Goal: Book appointment/travel/reservation

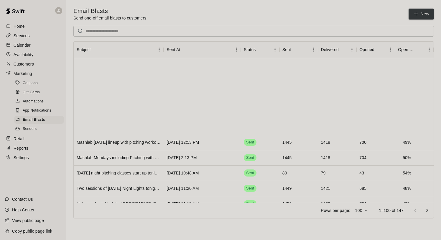
scroll to position [117, 0]
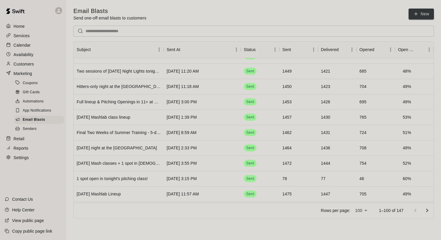
click at [25, 45] on p "Calendar" at bounding box center [22, 45] width 17 height 6
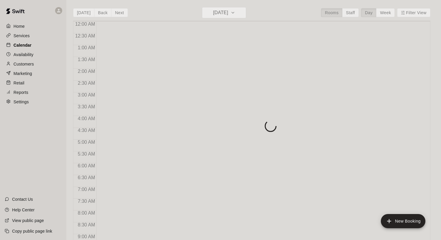
scroll to position [342, 0]
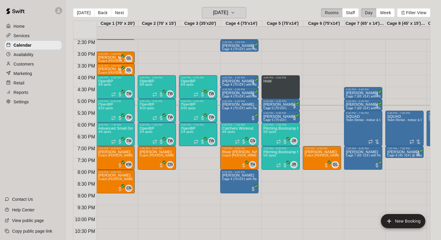
click at [228, 12] on h6 "[DATE]" at bounding box center [220, 13] width 15 height 8
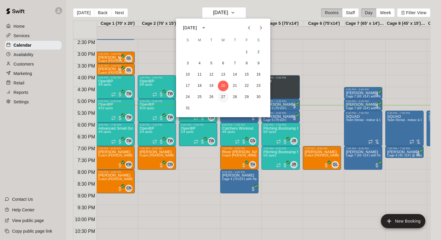
click at [224, 96] on button "27" at bounding box center [223, 97] width 11 height 11
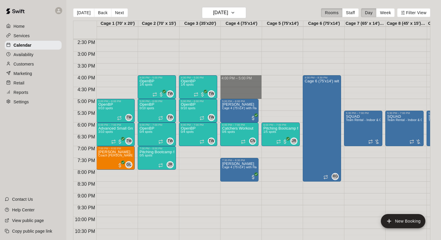
drag, startPoint x: 234, startPoint y: 78, endPoint x: 233, endPoint y: 97, distance: 19.8
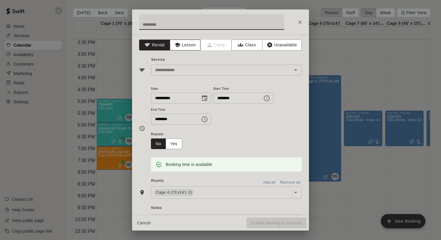
click at [192, 44] on button "Lesson" at bounding box center [185, 45] width 31 height 11
click at [173, 26] on input "text" at bounding box center [211, 22] width 145 height 16
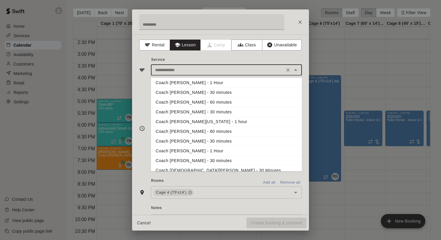
click at [210, 68] on input "text" at bounding box center [218, 69] width 130 height 7
click at [196, 82] on li "Coach [PERSON_NAME] - 1 Hour" at bounding box center [226, 83] width 151 height 10
type input "**********"
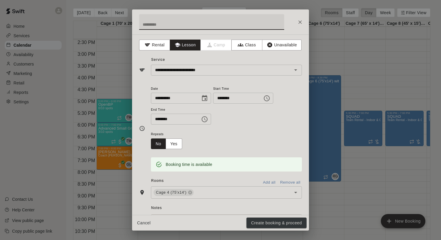
click at [152, 24] on input "text" at bounding box center [211, 22] width 145 height 16
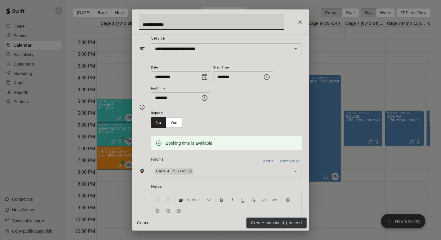
scroll to position [0, 0]
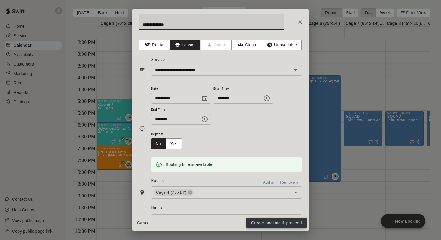
type input "**********"
click at [277, 219] on button "Create booking & proceed" at bounding box center [277, 222] width 60 height 11
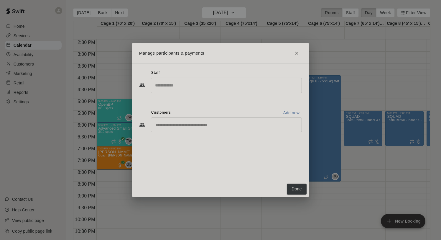
click at [187, 86] on input "Search staff" at bounding box center [227, 85] width 146 height 10
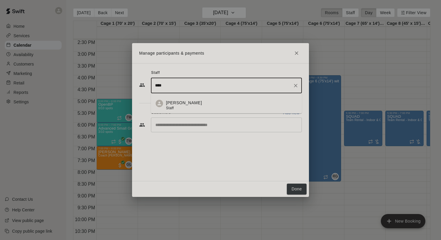
type input "****"
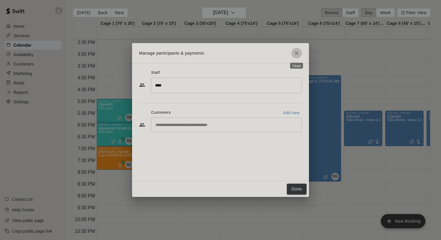
click at [297, 54] on icon "Close" at bounding box center [297, 53] width 4 height 4
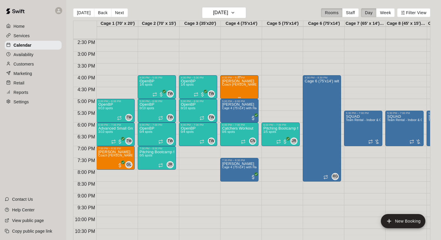
click at [235, 86] on span "Coach [PERSON_NAME] - 1 Hour" at bounding box center [246, 84] width 48 height 3
click at [231, 115] on icon "delete" at bounding box center [228, 117] width 7 height 7
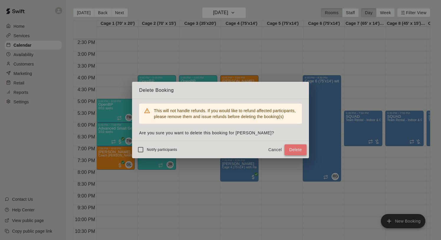
click at [298, 150] on button "Delete" at bounding box center [296, 149] width 22 height 11
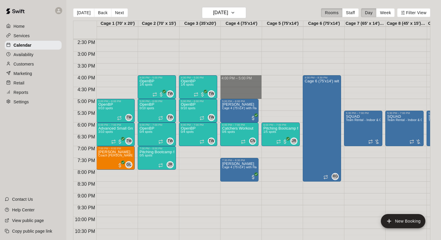
drag, startPoint x: 229, startPoint y: 77, endPoint x: 226, endPoint y: 96, distance: 19.2
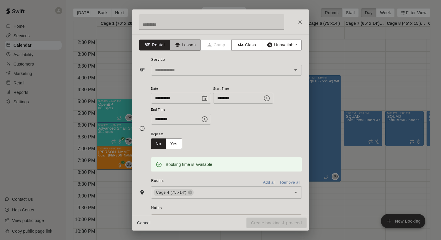
click at [184, 44] on button "Lesson" at bounding box center [185, 45] width 31 height 11
click at [185, 72] on input "text" at bounding box center [218, 69] width 130 height 7
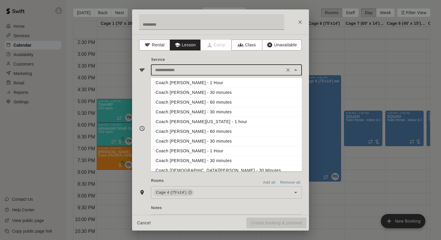
click at [191, 84] on li "Coach [PERSON_NAME] - 1 Hour" at bounding box center [226, 83] width 151 height 10
type input "**********"
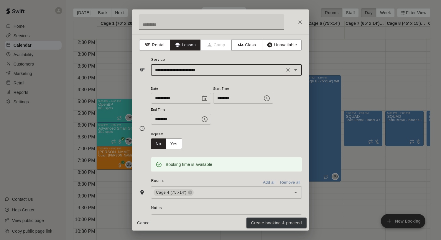
click at [160, 27] on input "text" at bounding box center [211, 22] width 145 height 16
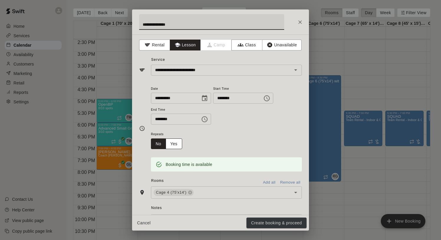
type input "**********"
click at [170, 146] on button "Yes" at bounding box center [174, 143] width 17 height 11
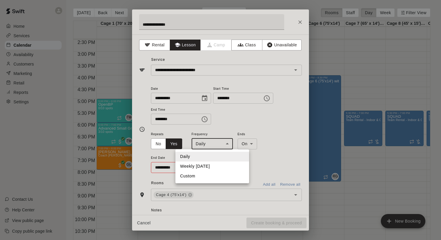
click at [195, 145] on body "Home Services Calendar Availability Customers Marketing Retail Reports Settings…" at bounding box center [220, 124] width 441 height 249
click at [203, 165] on li "Weekly [DATE]" at bounding box center [212, 166] width 74 height 10
type input "******"
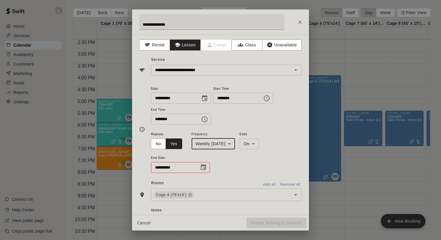
click at [203, 168] on icon "Choose date" at bounding box center [203, 167] width 7 height 7
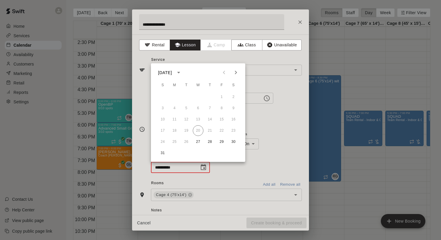
click at [237, 69] on icon "Next month" at bounding box center [235, 72] width 7 height 7
click at [200, 129] on button "19" at bounding box center [198, 130] width 11 height 11
type input "**********"
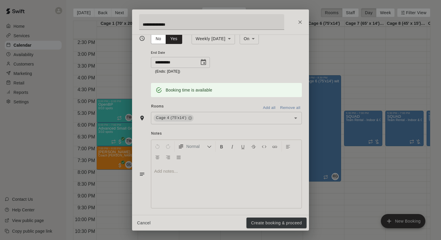
scroll to position [107, 0]
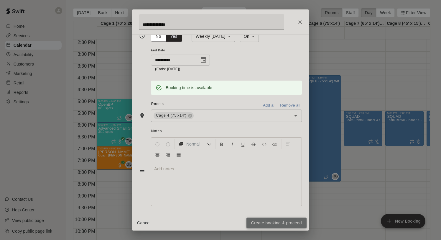
click at [268, 221] on button "Create booking & proceed" at bounding box center [277, 222] width 60 height 11
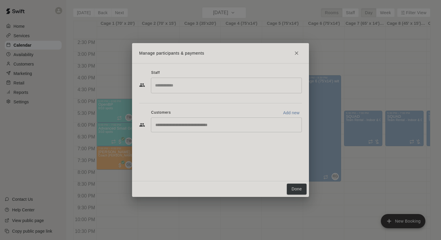
click at [193, 83] on input "Search staff" at bounding box center [227, 85] width 146 height 10
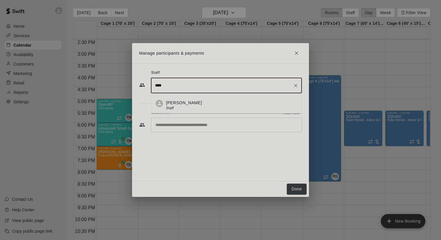
click at [203, 106] on div "[PERSON_NAME] Staff" at bounding box center [231, 106] width 131 height 12
type input "****"
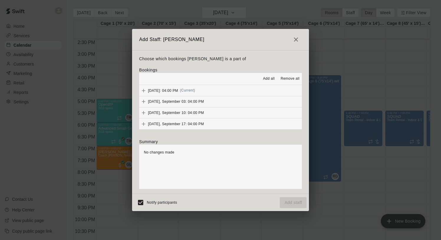
click at [203, 112] on span "[DATE], September 10: 04:00 PM" at bounding box center [176, 112] width 56 height 4
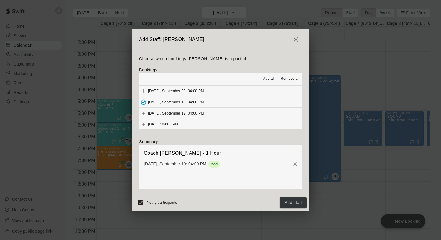
scroll to position [16, 0]
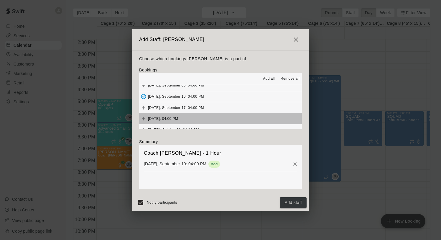
click at [178, 118] on span "[DATE]: 04:00 PM" at bounding box center [163, 118] width 30 height 4
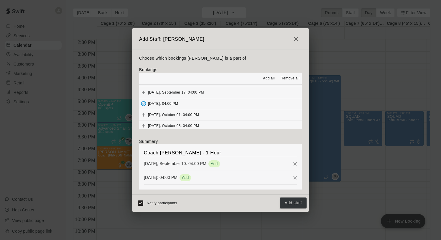
scroll to position [35, 0]
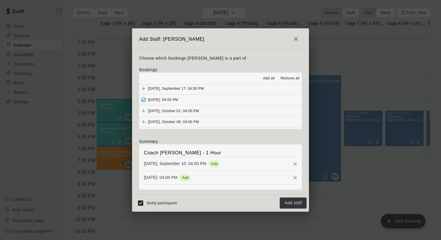
click at [199, 122] on span "[DATE], October 08: 04:00 PM" at bounding box center [173, 122] width 51 height 4
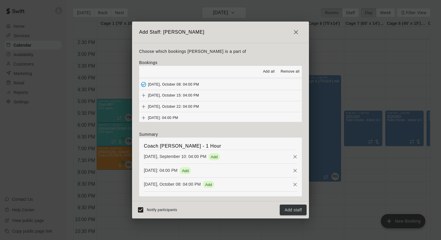
scroll to position [68, 0]
click at [192, 106] on div "[DATE], October 22: 04:00 PM" at bounding box center [169, 104] width 60 height 9
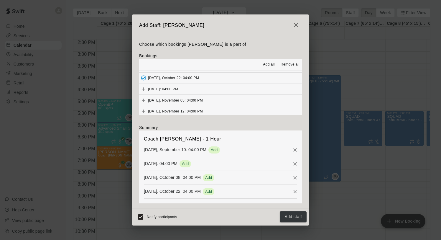
scroll to position [89, 0]
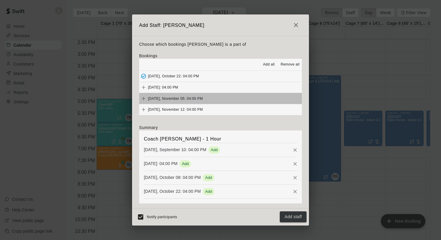
click at [189, 100] on span "[DATE], November 05: 04:00 PM" at bounding box center [175, 98] width 55 height 4
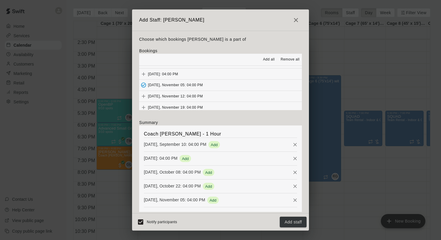
scroll to position [100, 0]
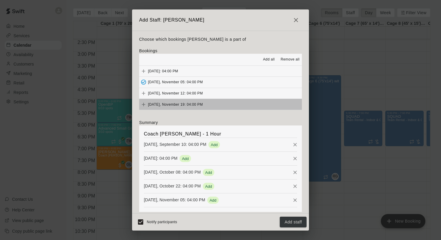
click at [188, 103] on span "[DATE], November 19: 04:00 PM" at bounding box center [175, 104] width 55 height 4
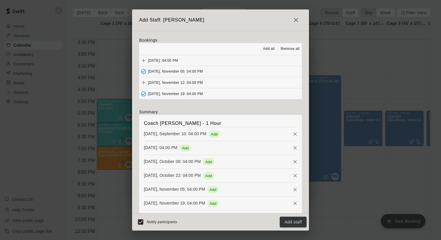
scroll to position [18, 0]
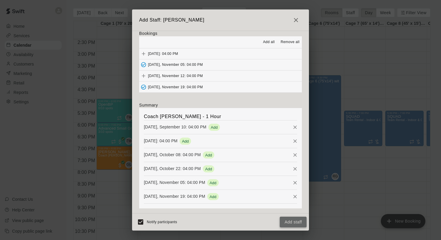
click at [290, 222] on button "Add staff" at bounding box center [293, 221] width 27 height 11
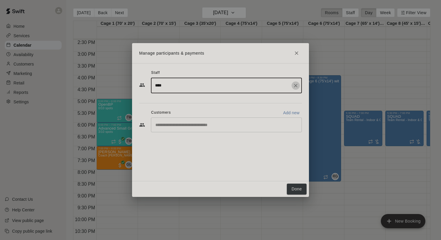
click at [297, 84] on icon "Clear" at bounding box center [296, 86] width 4 height 4
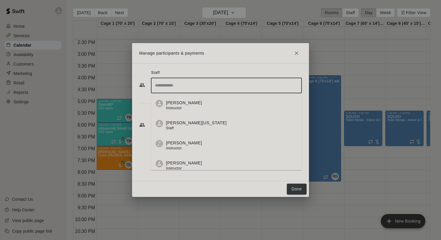
click at [175, 88] on input "Search staff" at bounding box center [227, 85] width 146 height 10
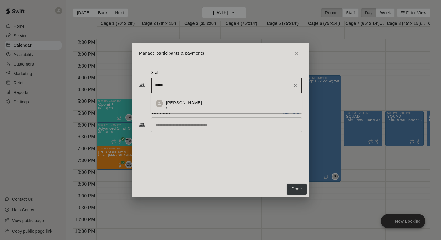
click at [182, 106] on div "[PERSON_NAME] Staff" at bounding box center [184, 106] width 36 height 12
type input "*****"
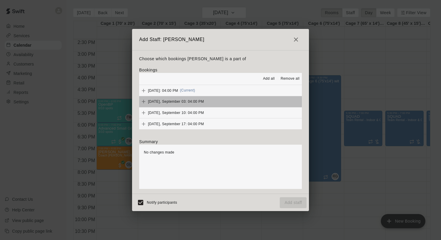
click at [204, 101] on span "[DATE], September 03: 04:00 PM" at bounding box center [176, 101] width 56 height 4
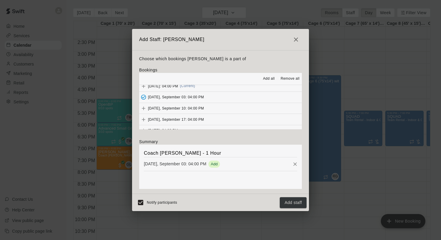
scroll to position [8, 0]
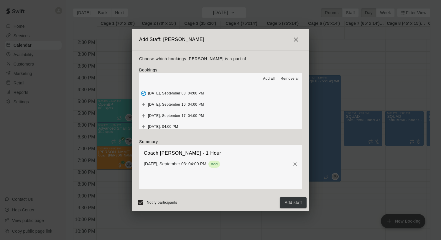
click at [199, 113] on span "[DATE], September 17: 04:00 PM" at bounding box center [176, 115] width 56 height 4
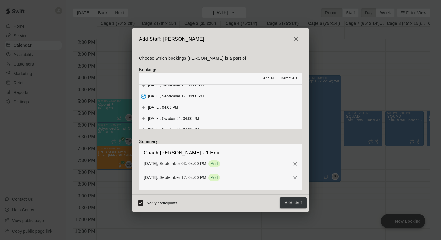
click at [197, 119] on span "[DATE], October 01: 04:00 PM" at bounding box center [173, 118] width 51 height 4
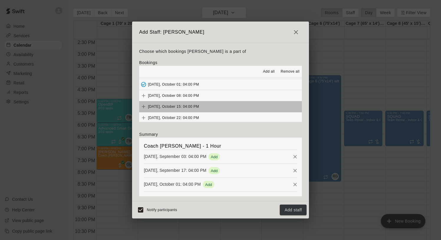
click at [189, 105] on span "[DATE], October 15: 04:00 PM" at bounding box center [173, 106] width 51 height 4
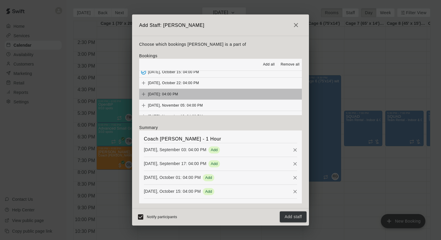
click at [178, 96] on span "[DATE]: 04:00 PM" at bounding box center [163, 94] width 30 height 4
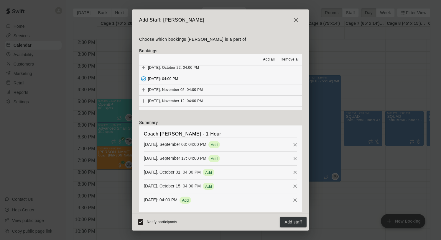
scroll to position [100, 0]
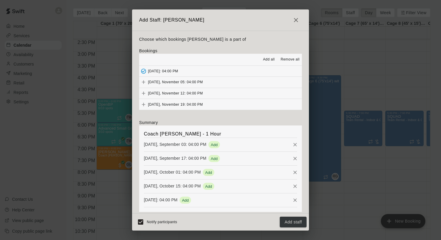
click at [182, 93] on span "[DATE], November 12: 04:00 PM" at bounding box center [175, 93] width 55 height 4
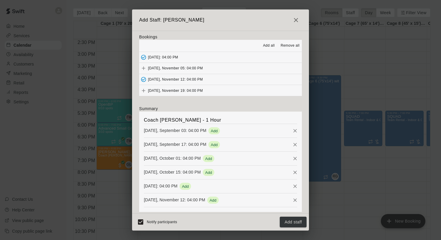
scroll to position [18, 0]
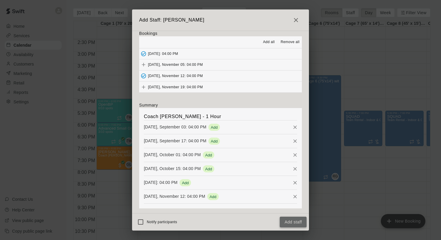
click at [289, 222] on button "Add staff" at bounding box center [293, 221] width 27 height 11
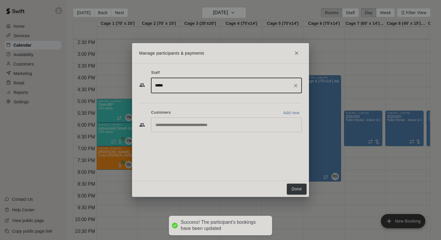
click at [296, 88] on button "Clear" at bounding box center [296, 85] width 8 height 8
click at [275, 65] on div "Staff ​ Customers Add new ​" at bounding box center [220, 122] width 177 height 118
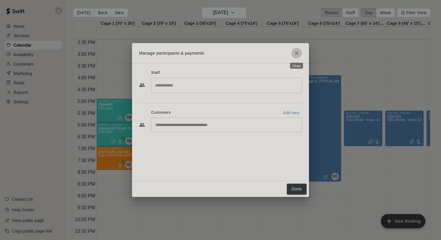
click at [296, 54] on icon "Close" at bounding box center [297, 53] width 6 height 6
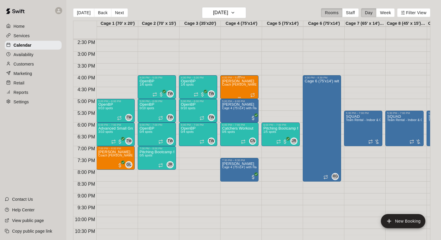
click at [240, 85] on span "Coach [PERSON_NAME] - 1 Hour" at bounding box center [246, 84] width 48 height 3
click at [226, 105] on img "edit" at bounding box center [228, 103] width 7 height 7
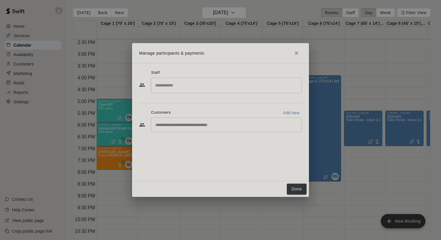
click at [180, 83] on input "Search staff" at bounding box center [227, 85] width 146 height 10
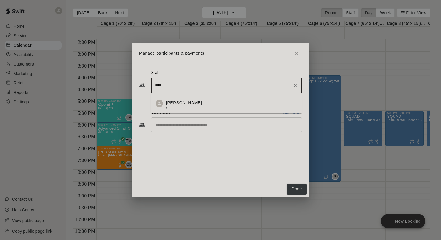
click at [184, 105] on p "[PERSON_NAME]" at bounding box center [184, 103] width 36 height 6
type input "****"
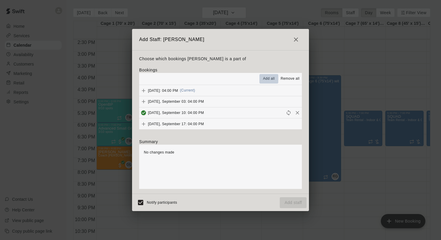
click at [265, 77] on span "Add all" at bounding box center [269, 79] width 12 height 6
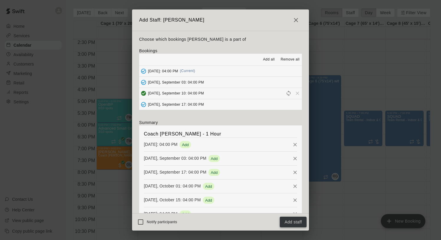
click at [292, 218] on button "Add staff" at bounding box center [293, 221] width 27 height 11
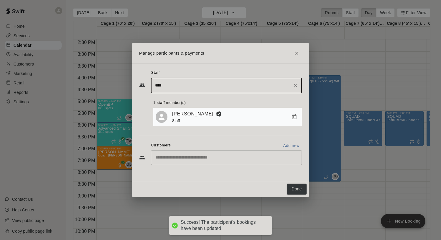
click at [297, 85] on icon "Clear" at bounding box center [296, 86] width 6 height 6
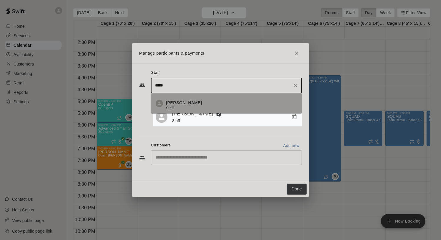
click at [197, 101] on div "[PERSON_NAME] Staff" at bounding box center [231, 106] width 131 height 12
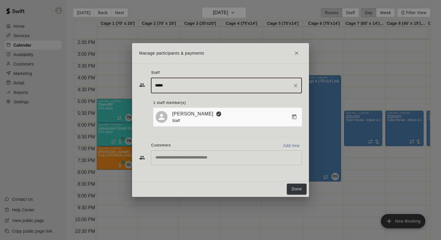
type input "*****"
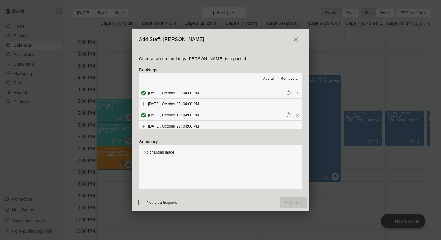
scroll to position [53, 0]
click at [298, 38] on icon "button" at bounding box center [296, 39] width 7 height 7
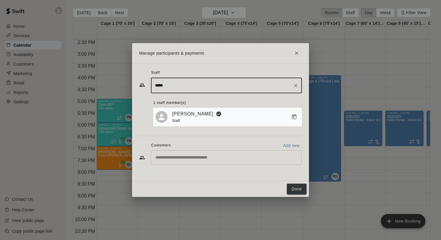
click at [251, 137] on div "Staff ***** ​ 1 staff member(s) [PERSON_NAME] Staff Customers Add new ​" at bounding box center [220, 119] width 163 height 102
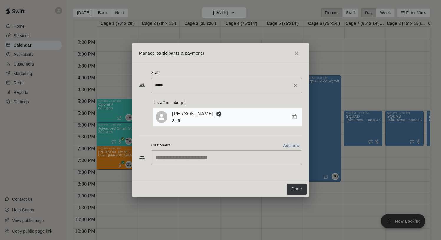
click at [212, 162] on div "​" at bounding box center [226, 157] width 151 height 15
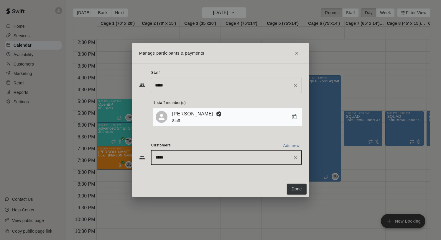
type input "******"
click at [183, 175] on div "[PERSON_NAME] Premium Member [EMAIL_ADDRESS][DOMAIN_NAME]" at bounding box center [203, 174] width 70 height 13
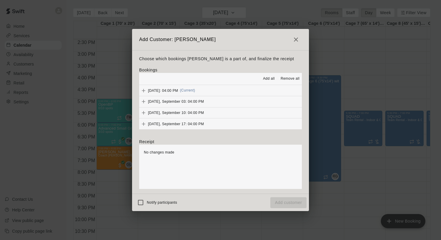
click at [268, 78] on span "Add all" at bounding box center [269, 79] width 12 height 6
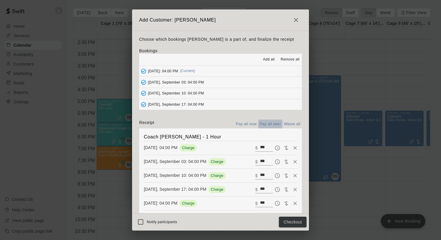
click at [273, 124] on button "Pay all later" at bounding box center [270, 123] width 24 height 9
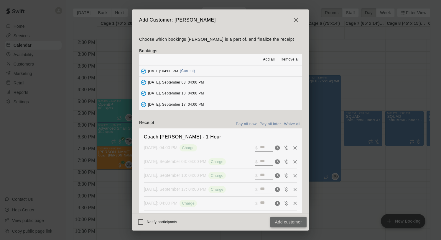
click at [280, 220] on button "Add customer" at bounding box center [288, 221] width 36 height 11
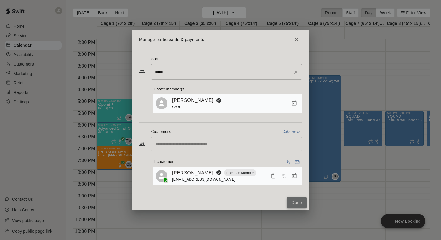
click at [300, 201] on button "Done" at bounding box center [297, 202] width 20 height 11
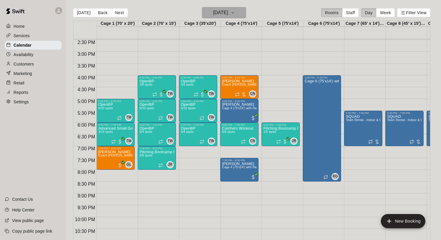
click at [227, 17] on h6 "[DATE]" at bounding box center [220, 13] width 15 height 8
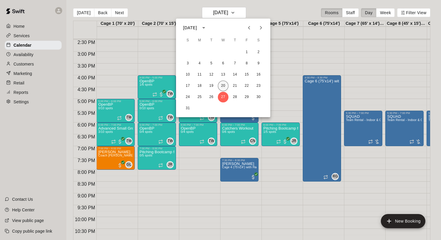
click at [222, 82] on button "20" at bounding box center [223, 86] width 11 height 11
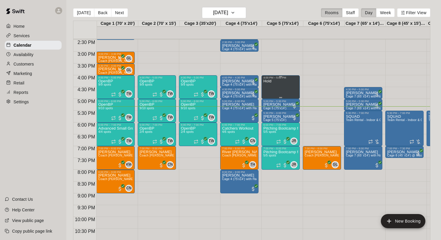
click at [284, 85] on div "Hold" at bounding box center [280, 199] width 35 height 240
click at [270, 99] on icon "delete" at bounding box center [270, 99] width 4 height 5
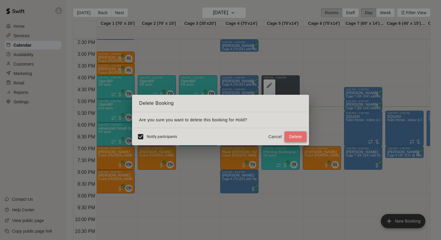
click at [296, 134] on button "Delete" at bounding box center [296, 136] width 22 height 11
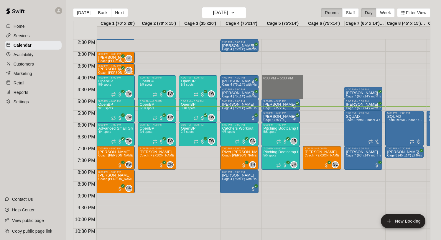
drag, startPoint x: 268, startPoint y: 76, endPoint x: 267, endPoint y: 95, distance: 18.9
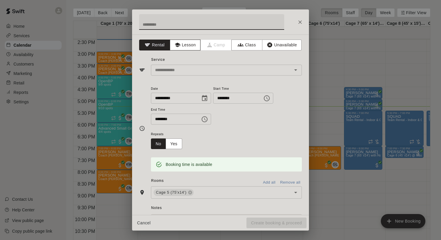
click at [188, 43] on button "Lesson" at bounding box center [185, 45] width 31 height 11
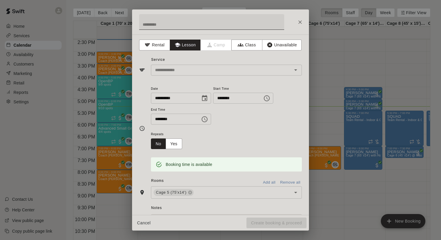
click at [168, 23] on input "text" at bounding box center [211, 22] width 145 height 16
type input "******"
click at [176, 70] on input "text" at bounding box center [218, 69] width 130 height 7
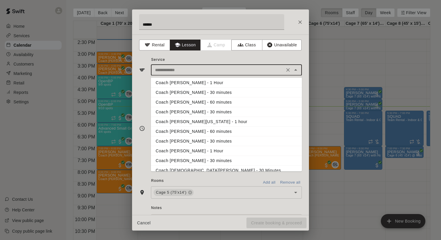
click at [202, 129] on li "Coach [PERSON_NAME] - 60 minutes" at bounding box center [226, 132] width 151 height 10
type input "**********"
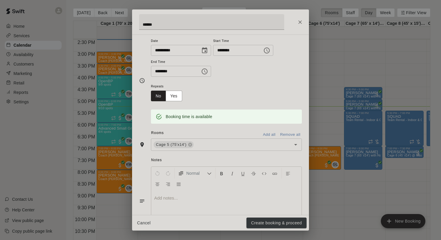
scroll to position [56, 0]
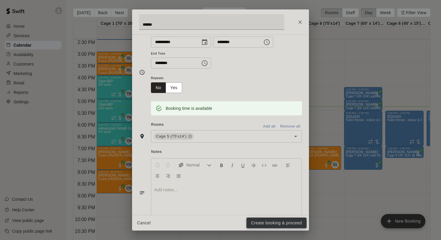
click at [274, 222] on button "Create booking & proceed" at bounding box center [277, 222] width 60 height 11
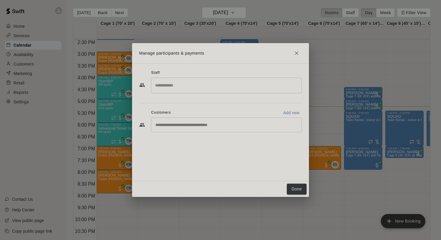
click at [197, 87] on input "Search staff" at bounding box center [227, 85] width 146 height 10
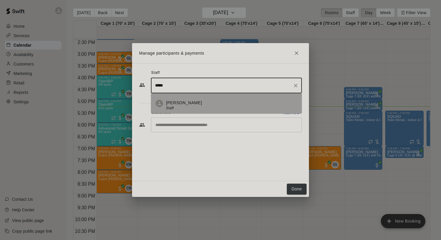
click at [184, 99] on li "[PERSON_NAME] Staff" at bounding box center [226, 103] width 151 height 20
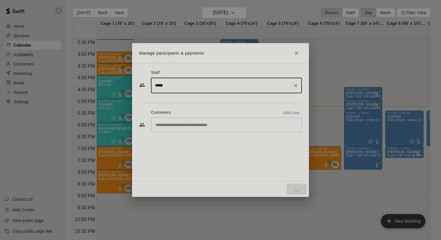
type input "*****"
click at [213, 122] on input "Start typing to search customers..." at bounding box center [227, 125] width 146 height 6
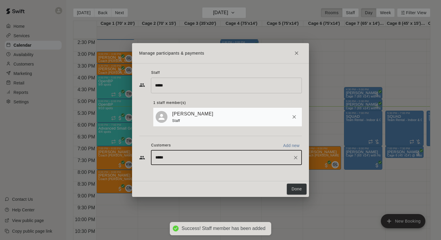
type input "******"
click at [183, 170] on p "[PERSON_NAME]" at bounding box center [186, 171] width 36 height 6
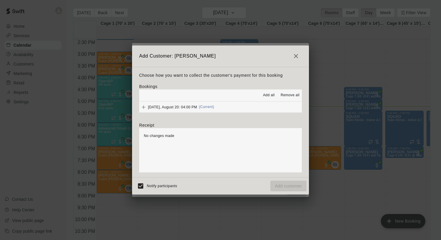
click at [198, 110] on div "[DATE], August 20: 04:00 PM (Current)" at bounding box center [176, 107] width 75 height 9
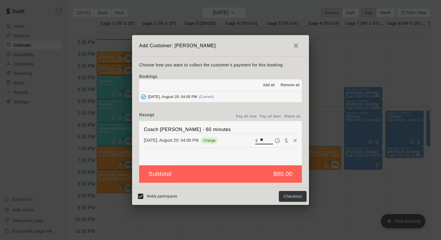
drag, startPoint x: 266, startPoint y: 140, endPoint x: 250, endPoint y: 139, distance: 16.3
click at [250, 139] on div "[DATE], August 20: 04:00 PM Charge ​ $ **" at bounding box center [220, 140] width 153 height 9
type input "*"
drag, startPoint x: 265, startPoint y: 138, endPoint x: 245, endPoint y: 138, distance: 20.6
click at [245, 138] on div "[DATE], August 20: 04:00 PM Charge ​ $ **" at bounding box center [220, 140] width 153 height 9
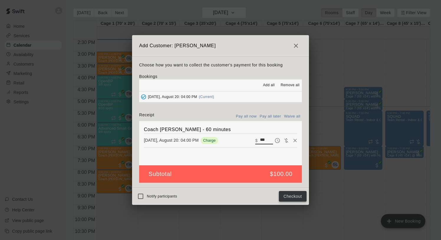
type input "***"
click at [290, 196] on button "Checkout" at bounding box center [293, 196] width 28 height 11
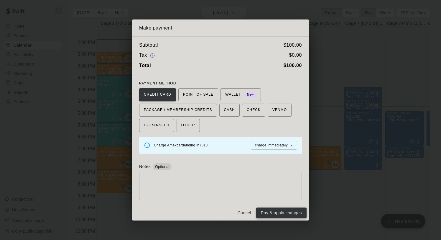
click at [276, 211] on button "Pay & apply changes" at bounding box center [281, 212] width 50 height 11
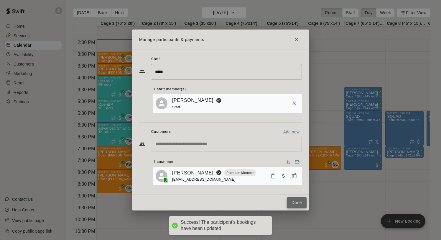
click at [292, 201] on button "Done" at bounding box center [297, 202] width 20 height 11
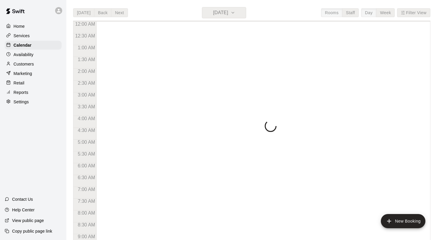
scroll to position [342, 0]
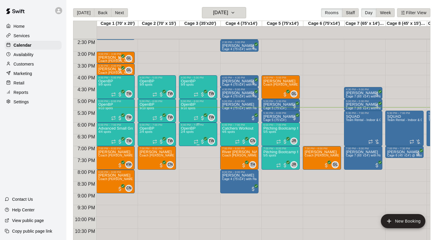
click at [187, 145] on img "edit" at bounding box center [187, 146] width 7 height 7
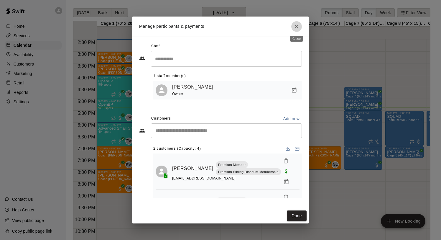
click at [298, 26] on icon "Close" at bounding box center [297, 27] width 6 height 6
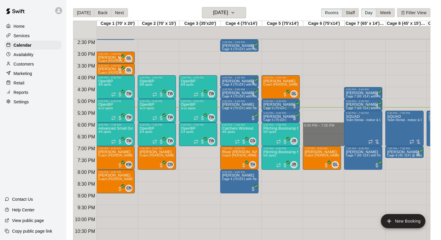
drag, startPoint x: 326, startPoint y: 124, endPoint x: 322, endPoint y: 144, distance: 20.0
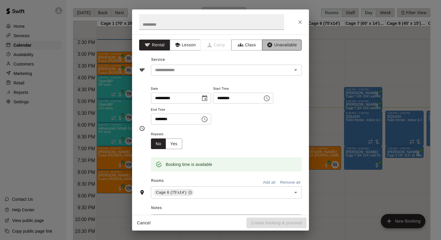
click at [284, 42] on button "Unavailable" at bounding box center [282, 45] width 40 height 11
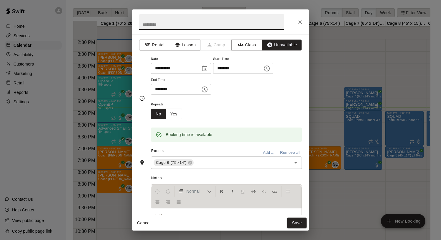
click at [173, 29] on input "text" at bounding box center [211, 22] width 145 height 16
type input "*****"
click at [304, 220] on button "Save" at bounding box center [296, 222] width 19 height 11
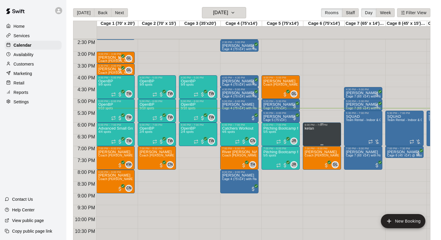
click at [311, 145] on icon "delete" at bounding box center [311, 146] width 4 height 5
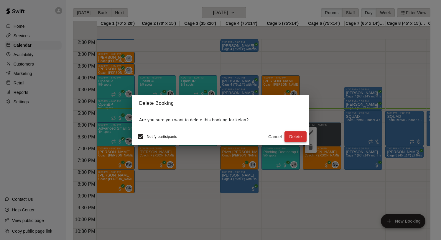
click at [296, 137] on button "Delete" at bounding box center [296, 136] width 22 height 11
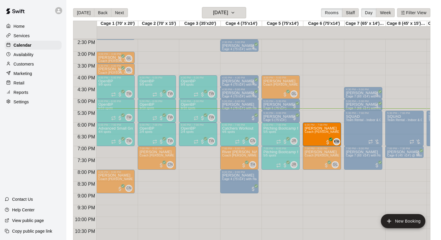
drag, startPoint x: 113, startPoint y: 156, endPoint x: 326, endPoint y: 135, distance: 213.4
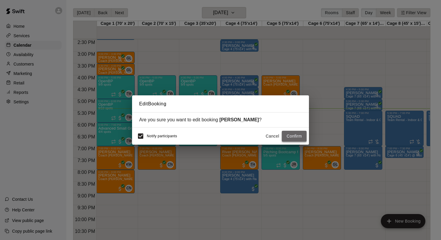
click at [291, 135] on button "Confirm" at bounding box center [294, 136] width 25 height 11
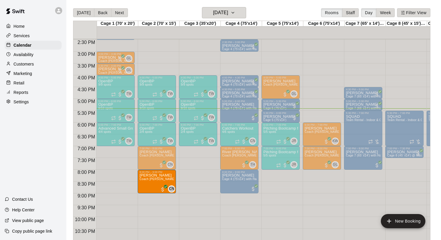
drag, startPoint x: 116, startPoint y: 178, endPoint x: 160, endPoint y: 180, distance: 44.9
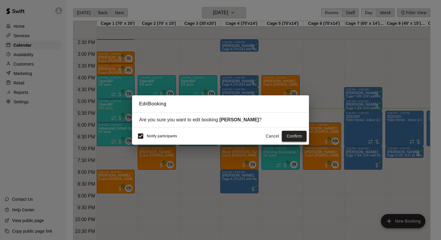
click at [299, 134] on button "Confirm" at bounding box center [294, 136] width 25 height 11
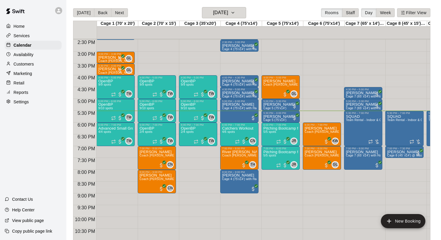
scroll to position [339, 0]
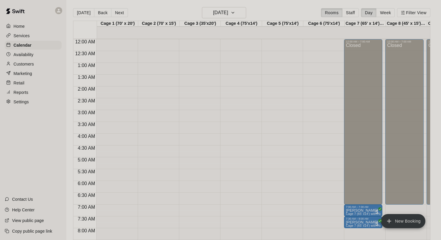
scroll to position [211, 0]
